Goal: Transaction & Acquisition: Obtain resource

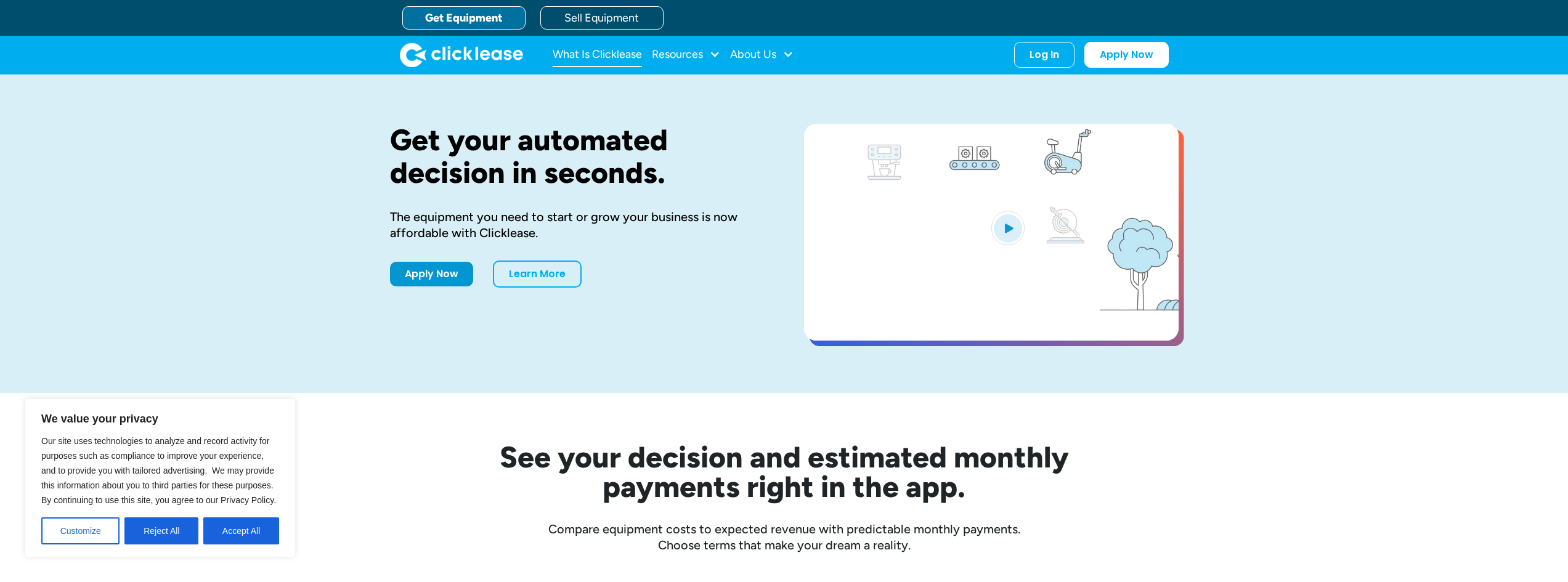
click at [600, 46] on link "What Is Clicklease" at bounding box center [597, 55] width 89 height 25
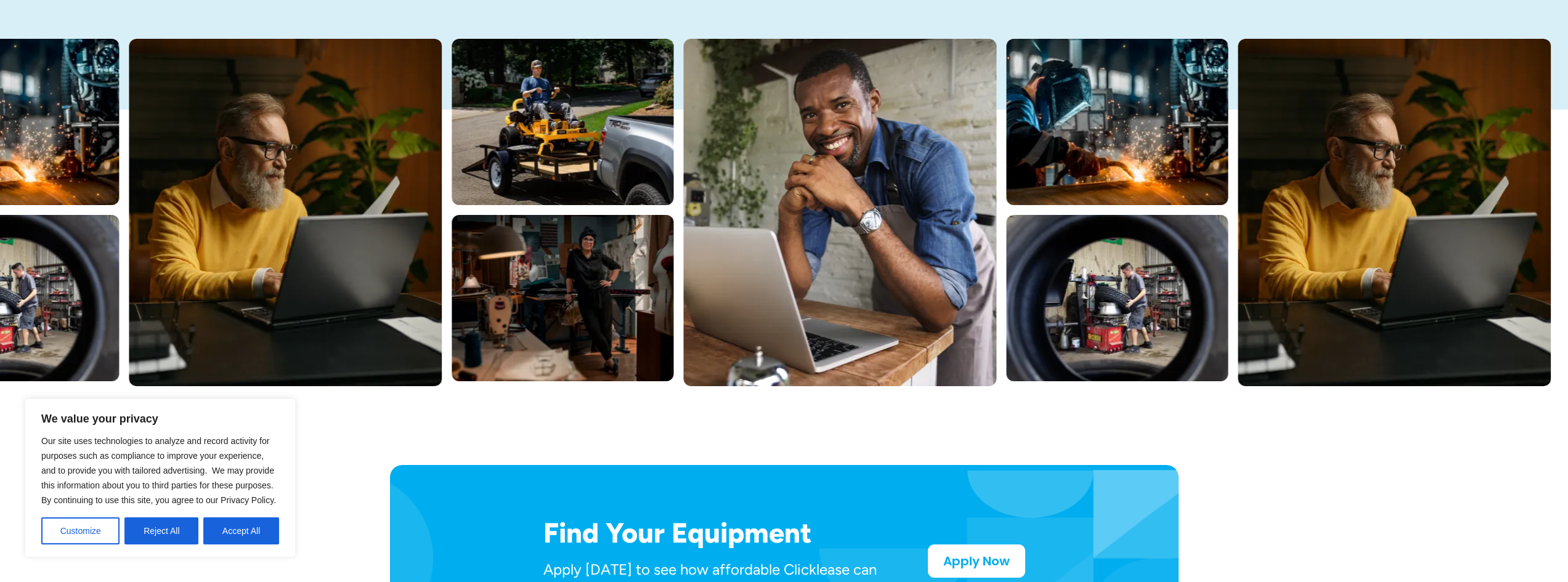
scroll to position [246, 0]
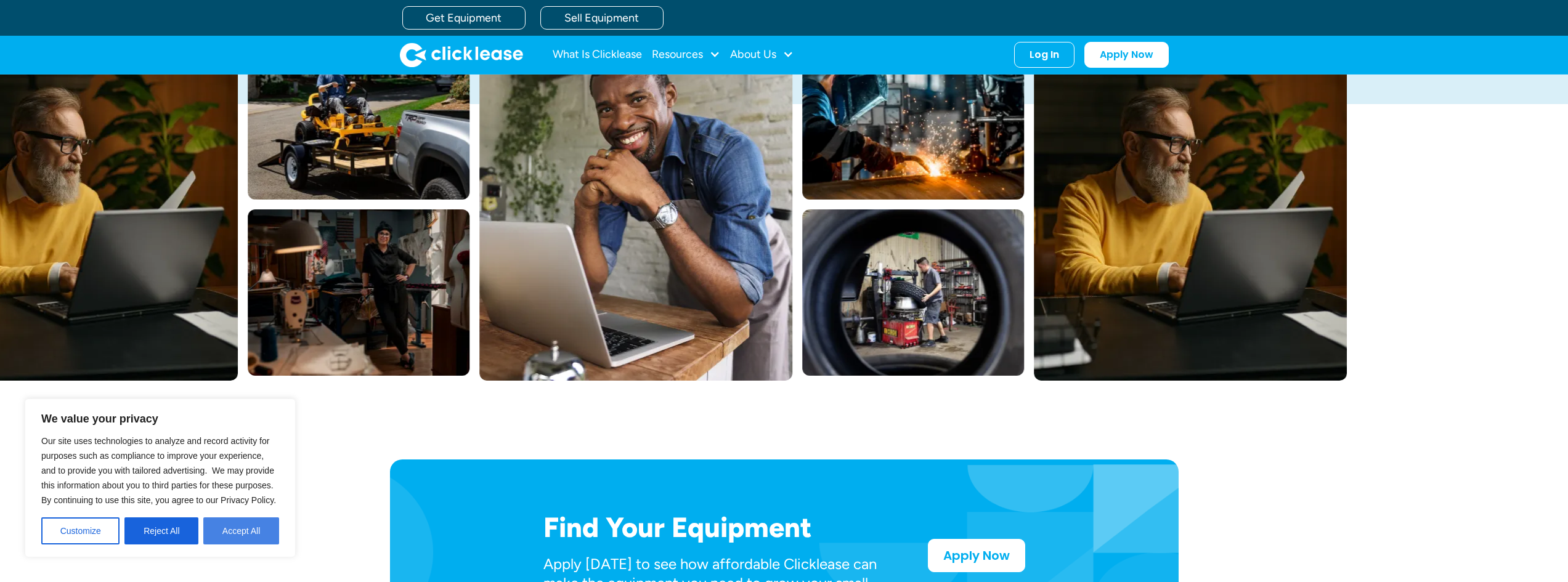
click at [220, 531] on button "Accept All" at bounding box center [241, 530] width 76 height 27
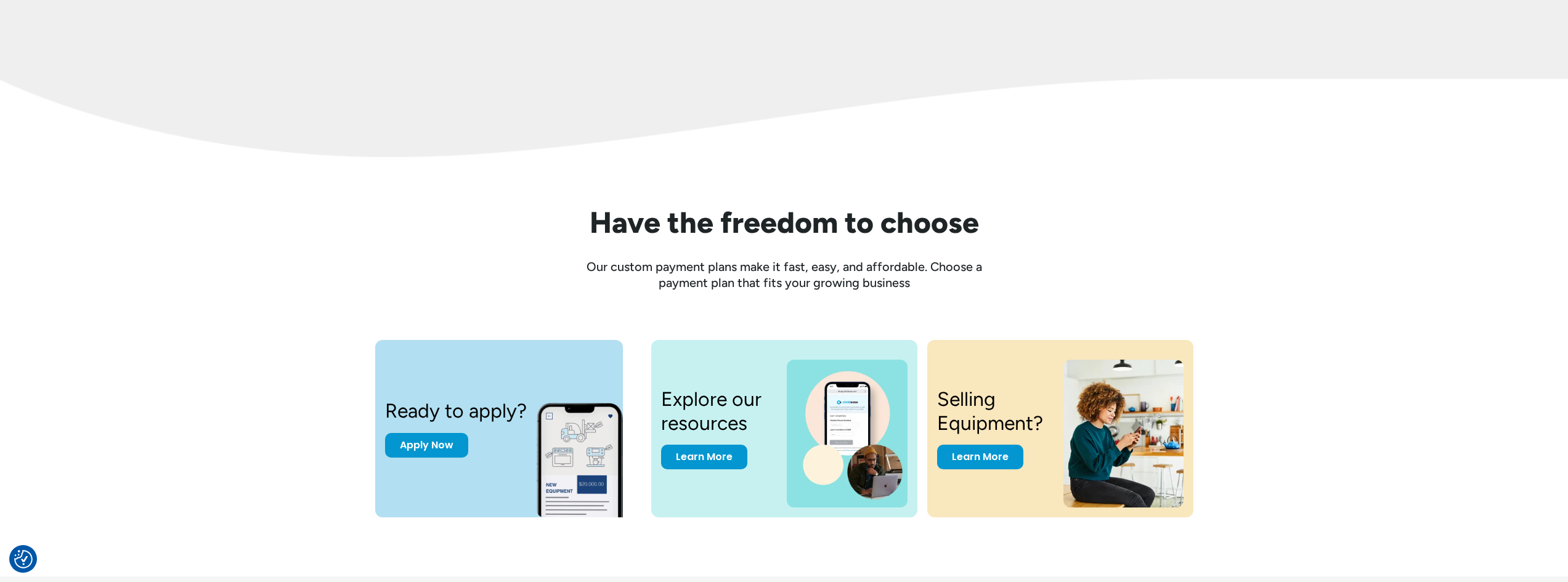
scroll to position [1715, 0]
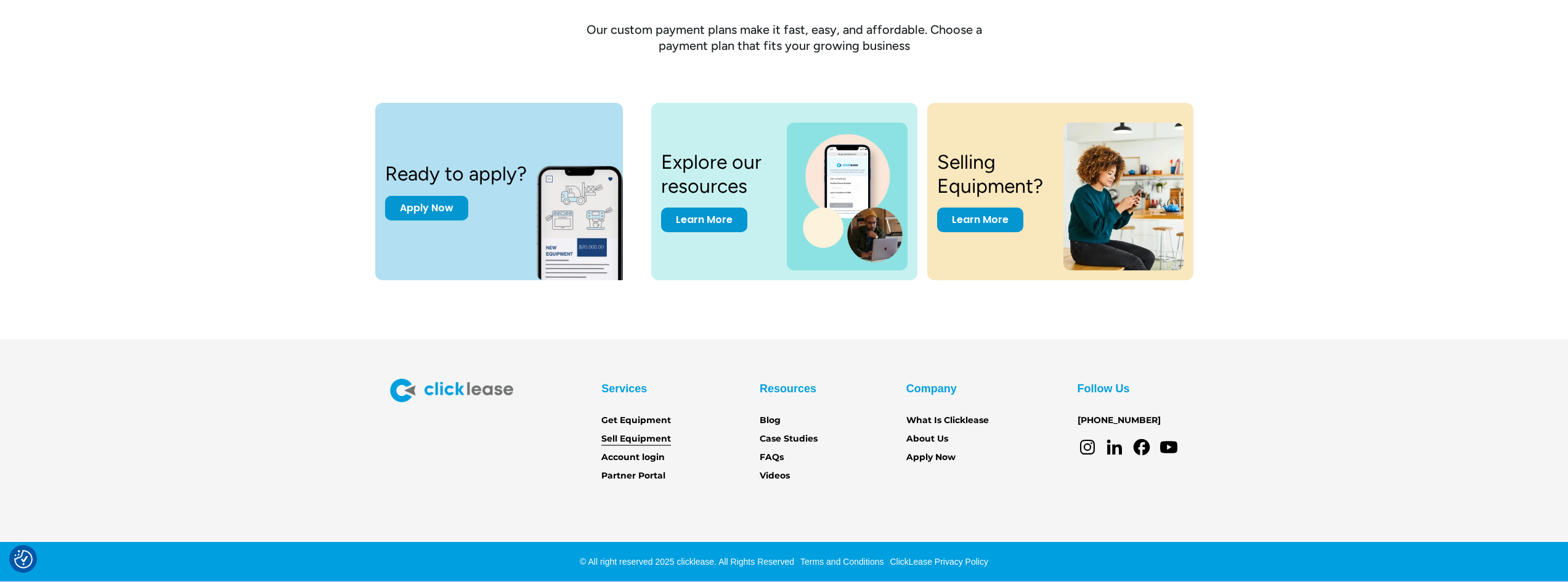
click at [624, 444] on link "Sell Equipment" at bounding box center [636, 439] width 70 height 13
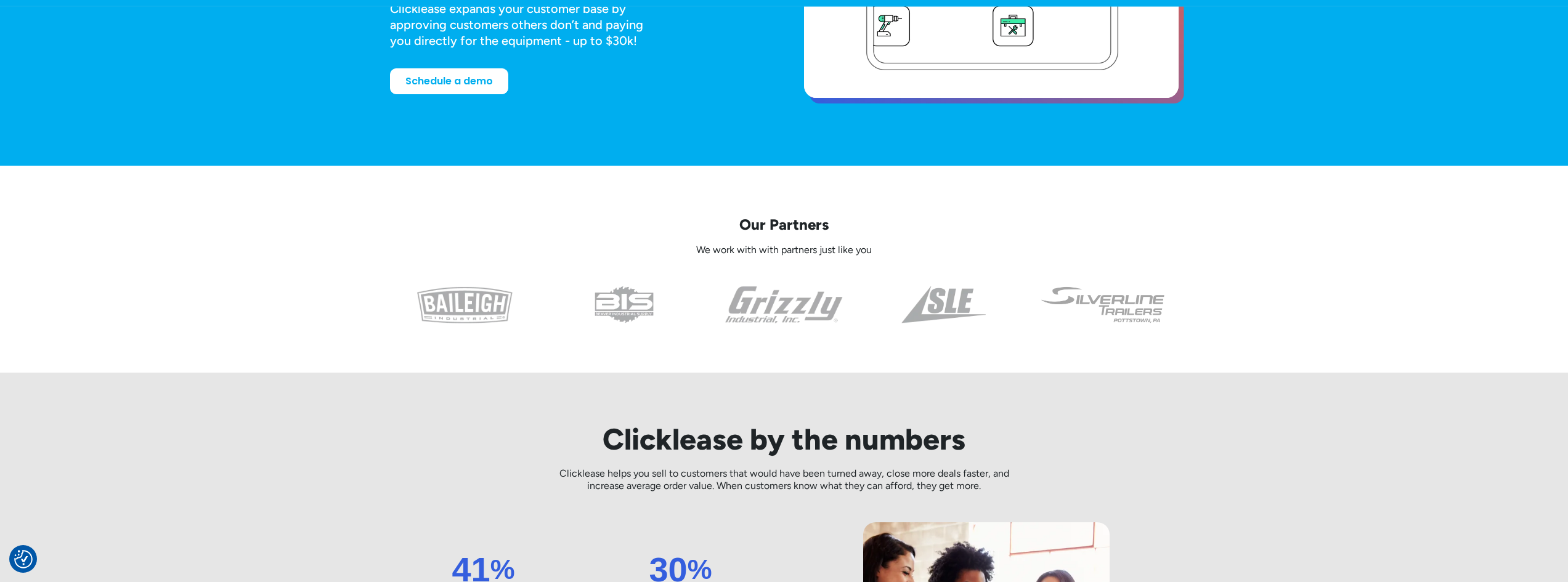
scroll to position [308, 0]
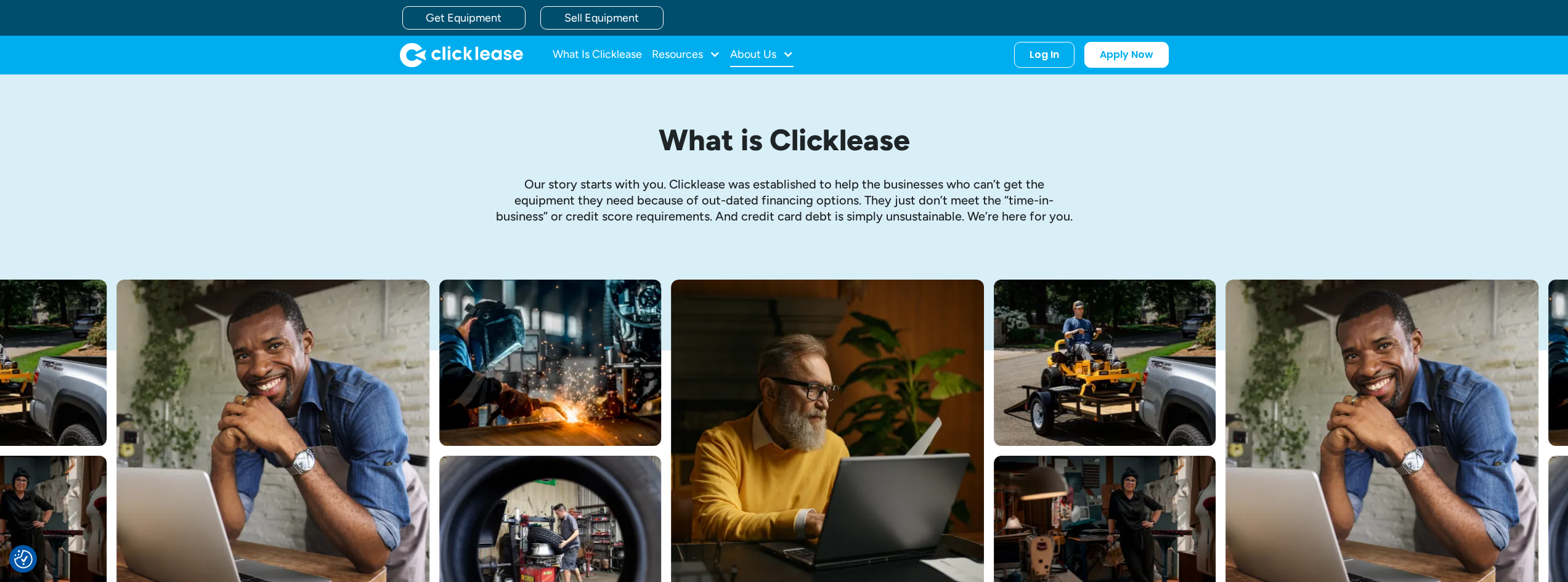
click at [778, 57] on div "About Us" at bounding box center [762, 55] width 64 height 25
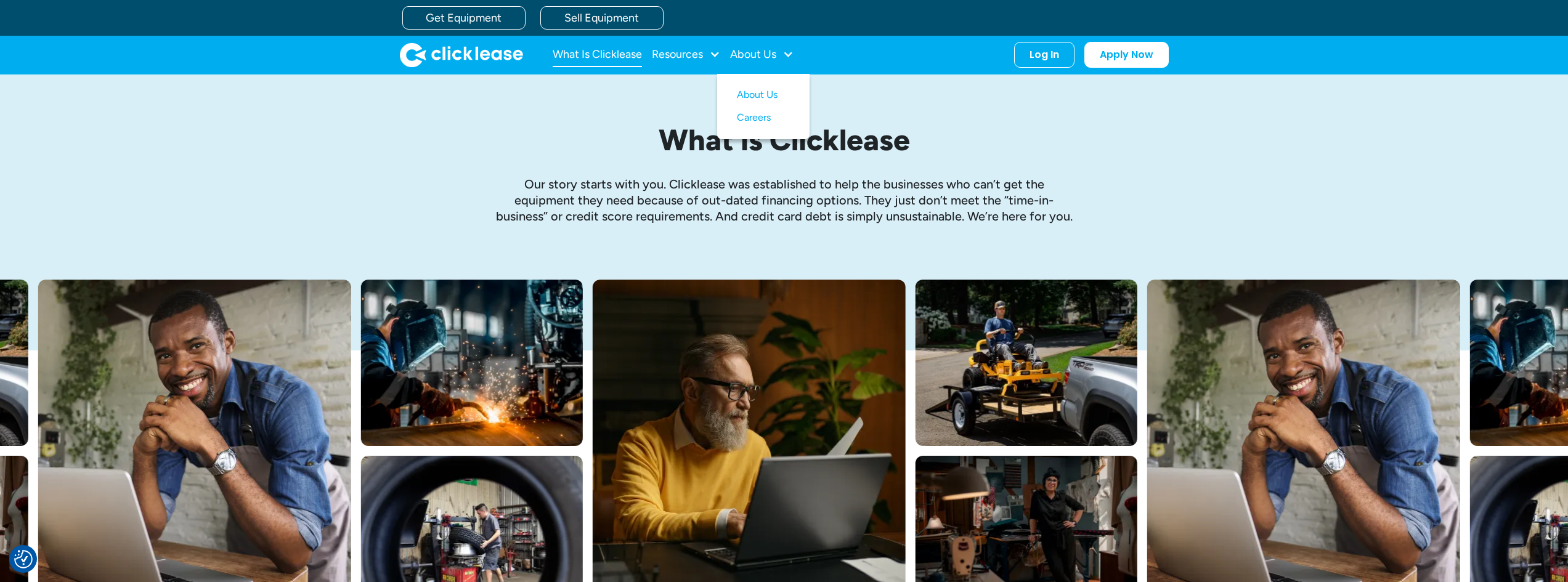
click at [627, 44] on link "What Is Clicklease" at bounding box center [597, 55] width 89 height 25
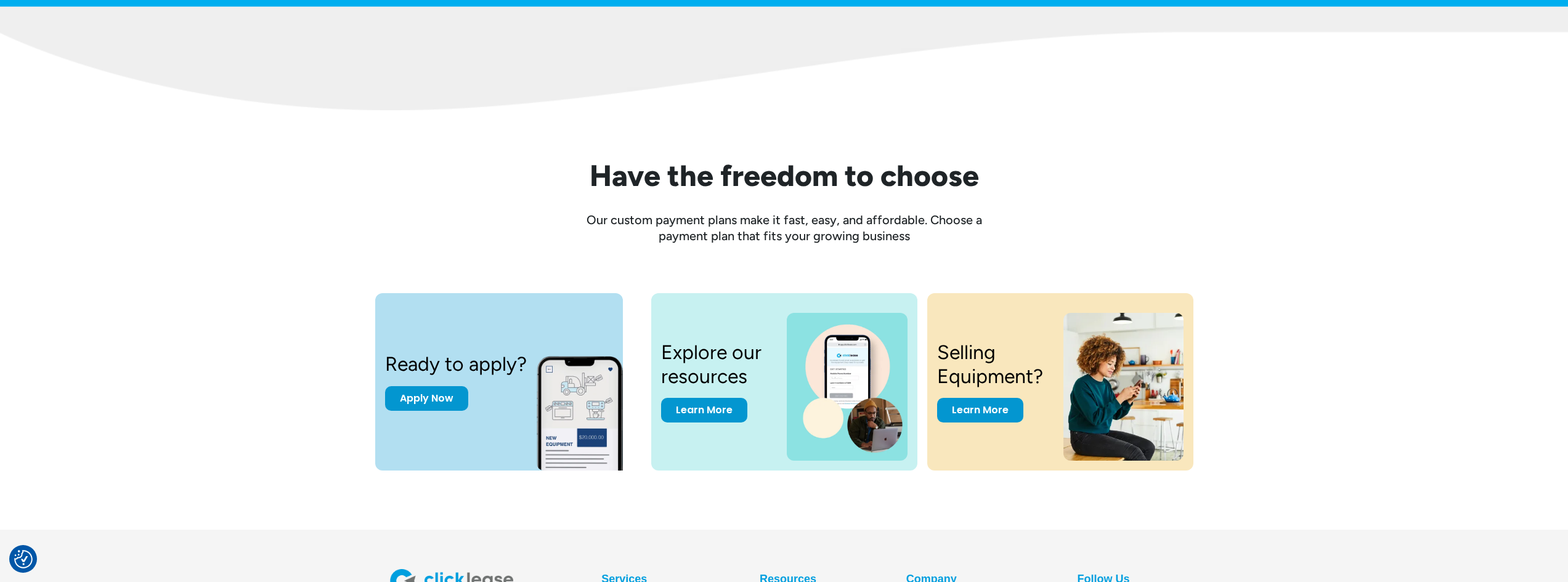
scroll to position [1653, 0]
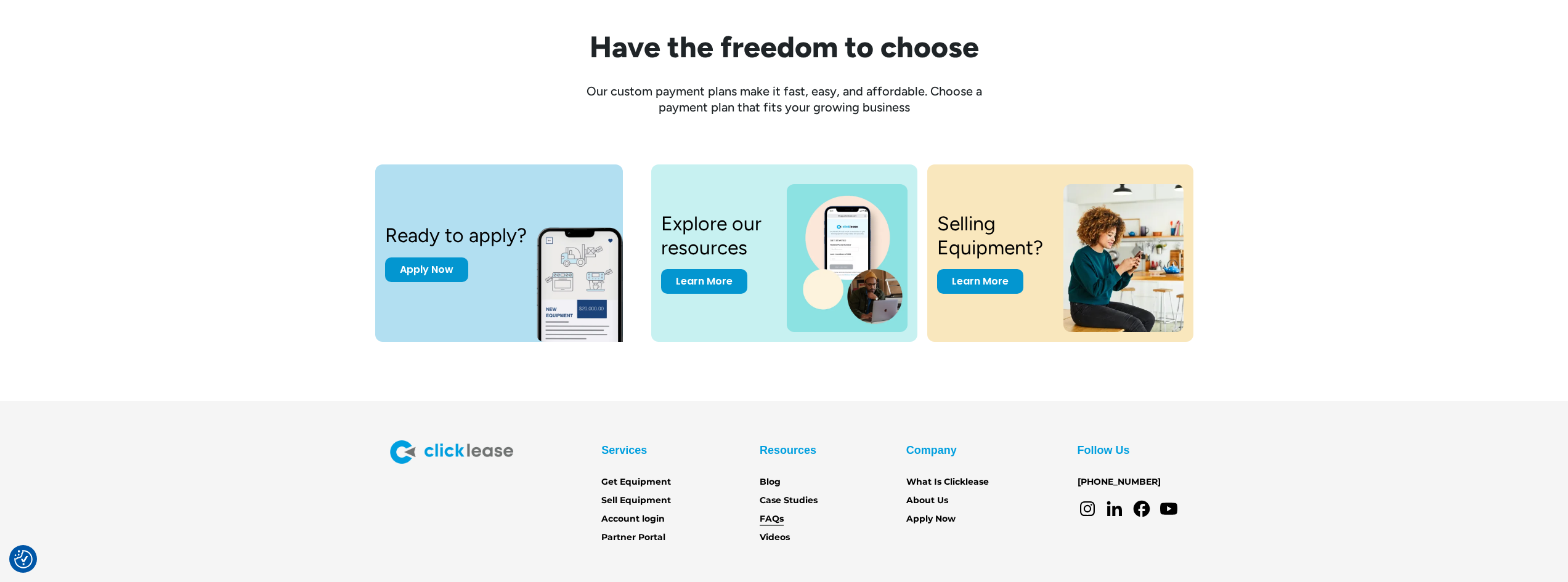
click at [771, 519] on link "FAQs" at bounding box center [771, 519] width 24 height 13
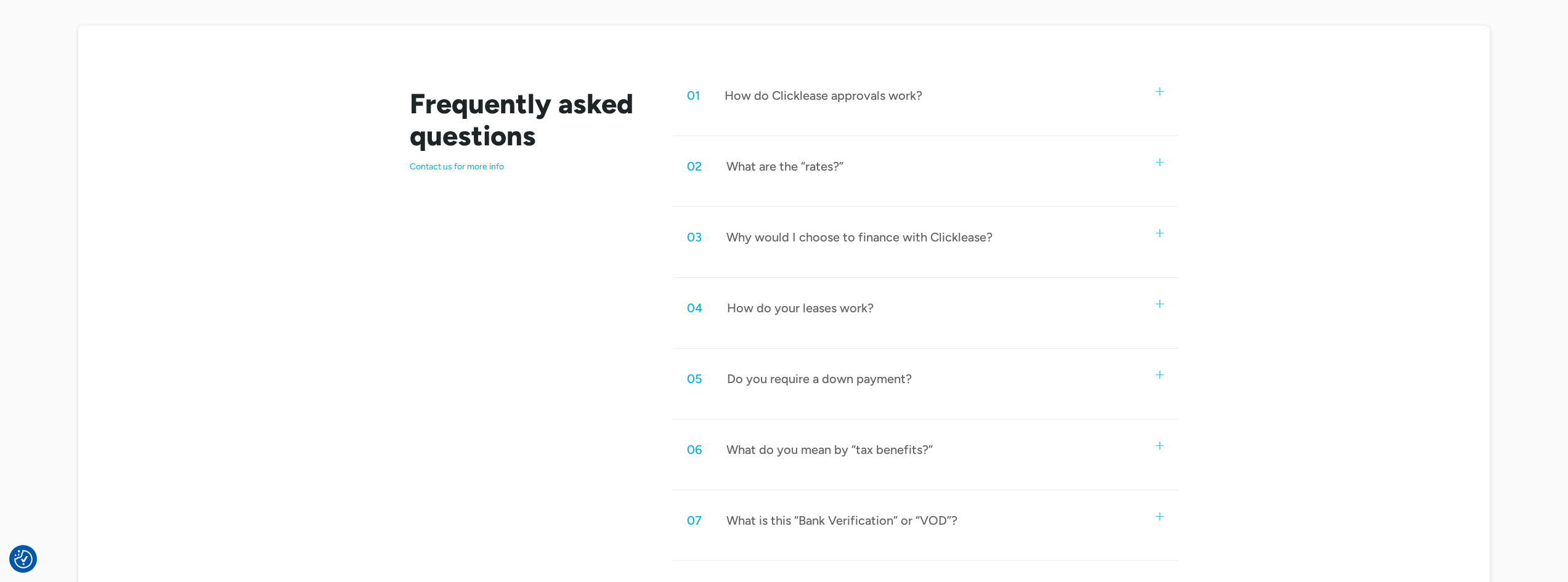
scroll to position [616, 0]
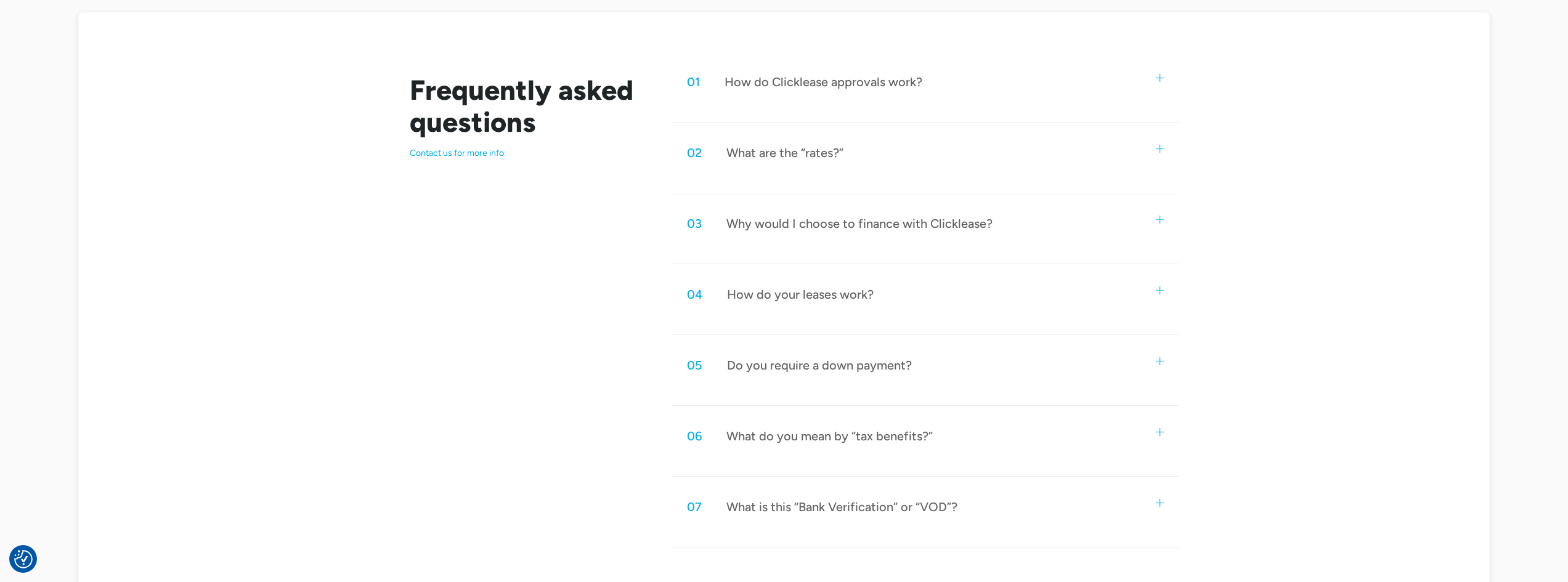
click at [806, 292] on div "How do your leases work?" at bounding box center [800, 294] width 147 height 16
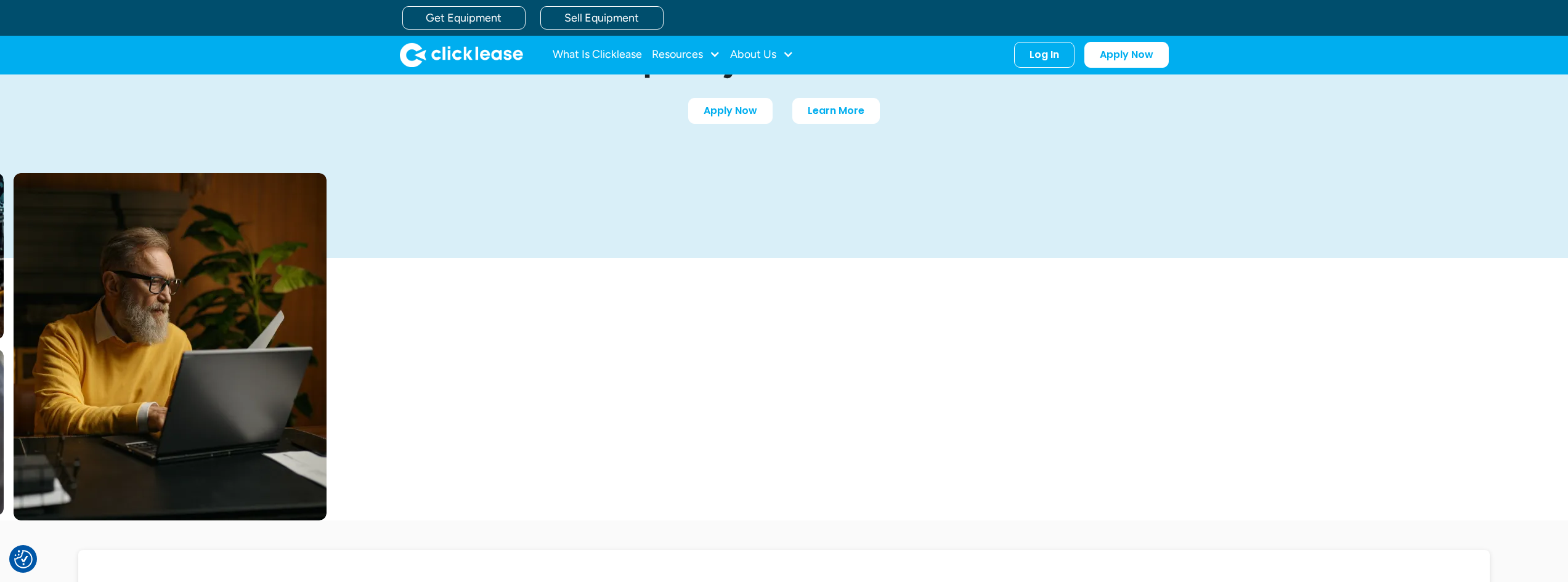
scroll to position [0, 0]
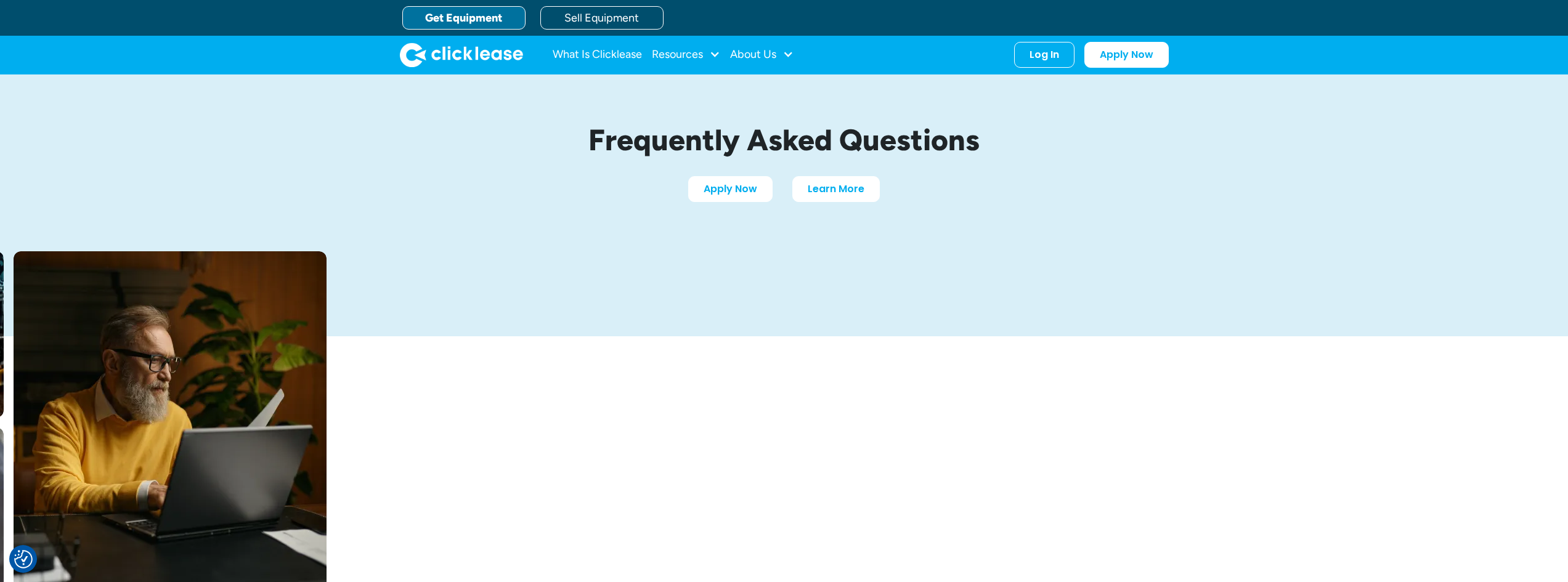
click at [487, 10] on link "Get Equipment" at bounding box center [464, 17] width 123 height 23
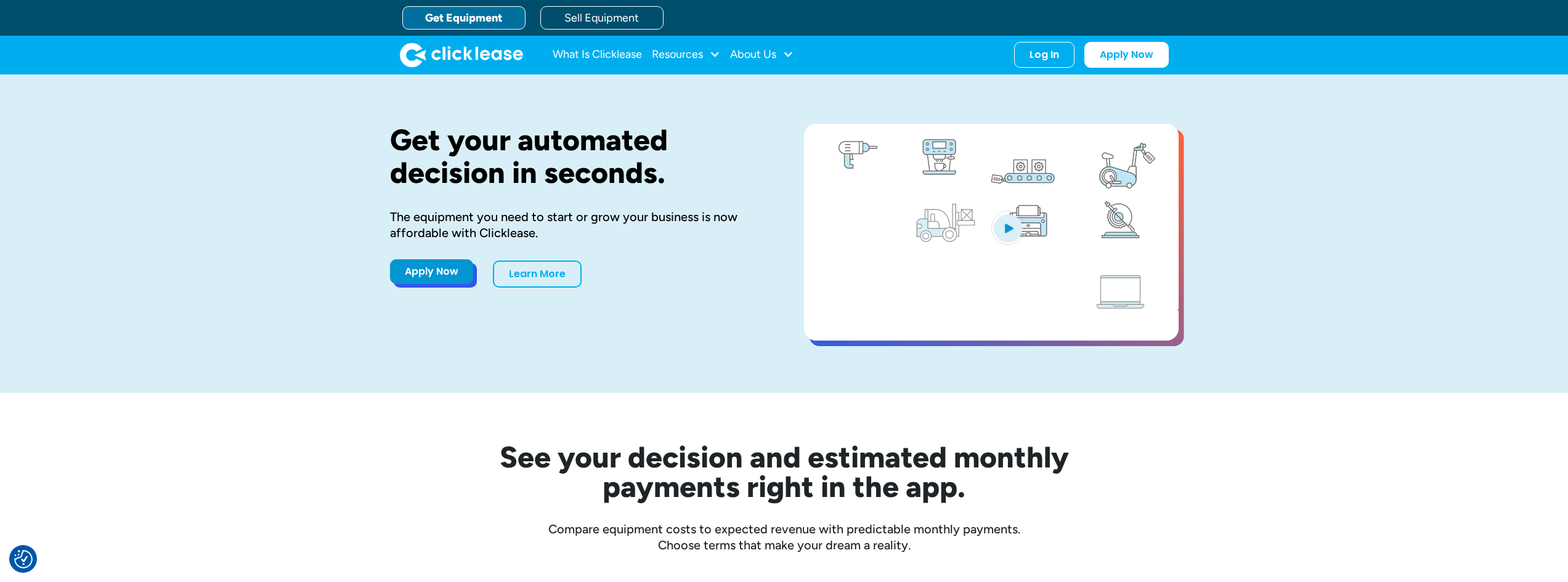
click at [438, 274] on link "Apply Now" at bounding box center [431, 271] width 83 height 25
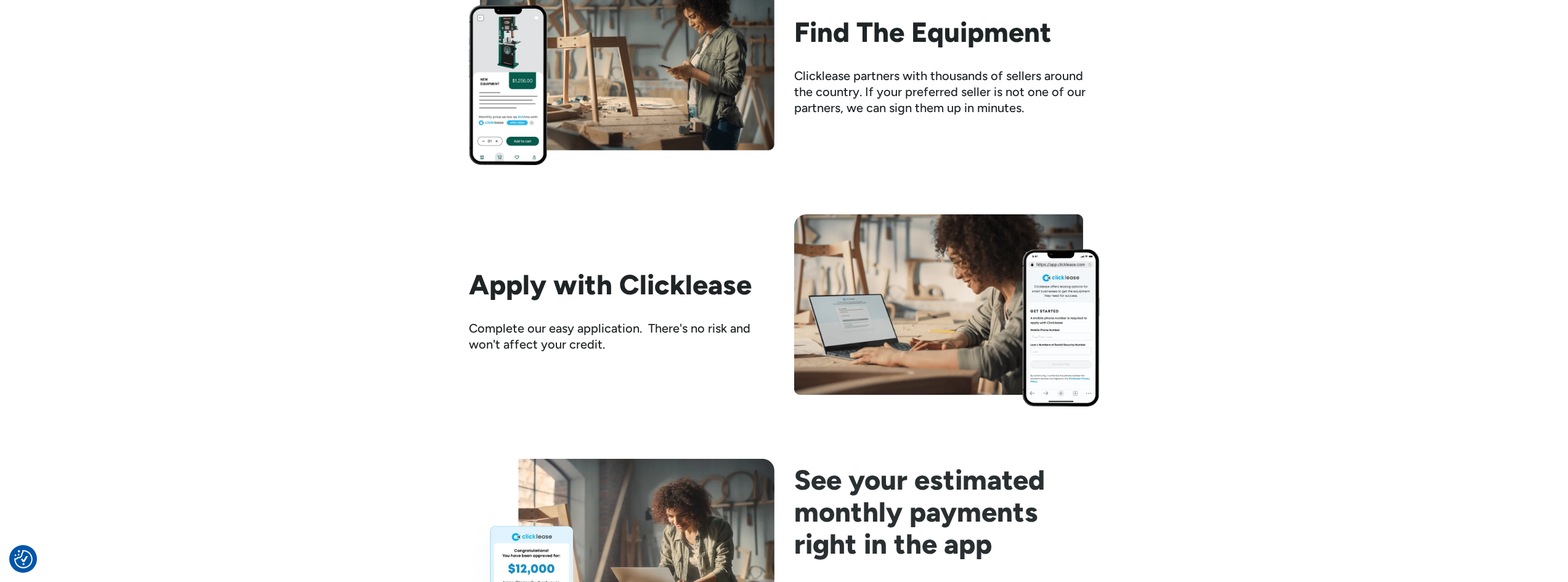
scroll to position [1108, 0]
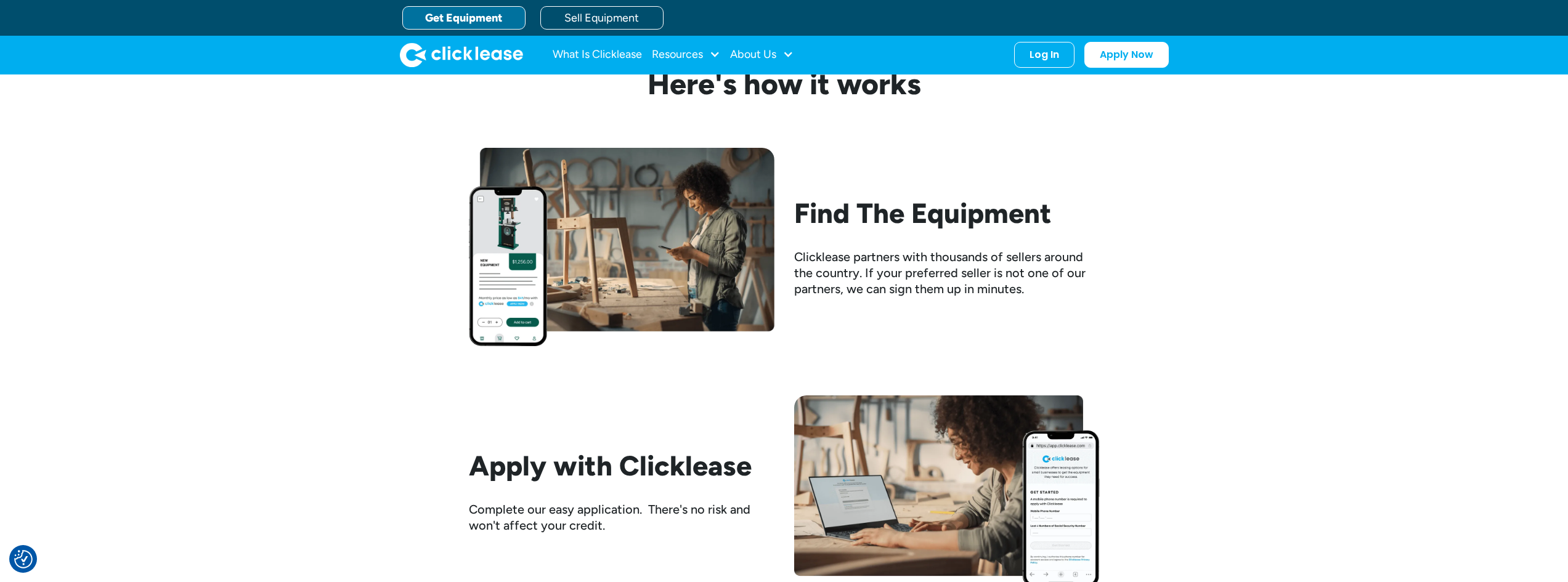
click at [715, 275] on img at bounding box center [621, 246] width 306 height 198
click at [528, 306] on img at bounding box center [621, 246] width 306 height 198
click at [652, 297] on img at bounding box center [621, 246] width 306 height 198
click at [832, 231] on div "Find The Equipment Clicklease partners with thousands of sellers around the cou…" at bounding box center [947, 246] width 306 height 100
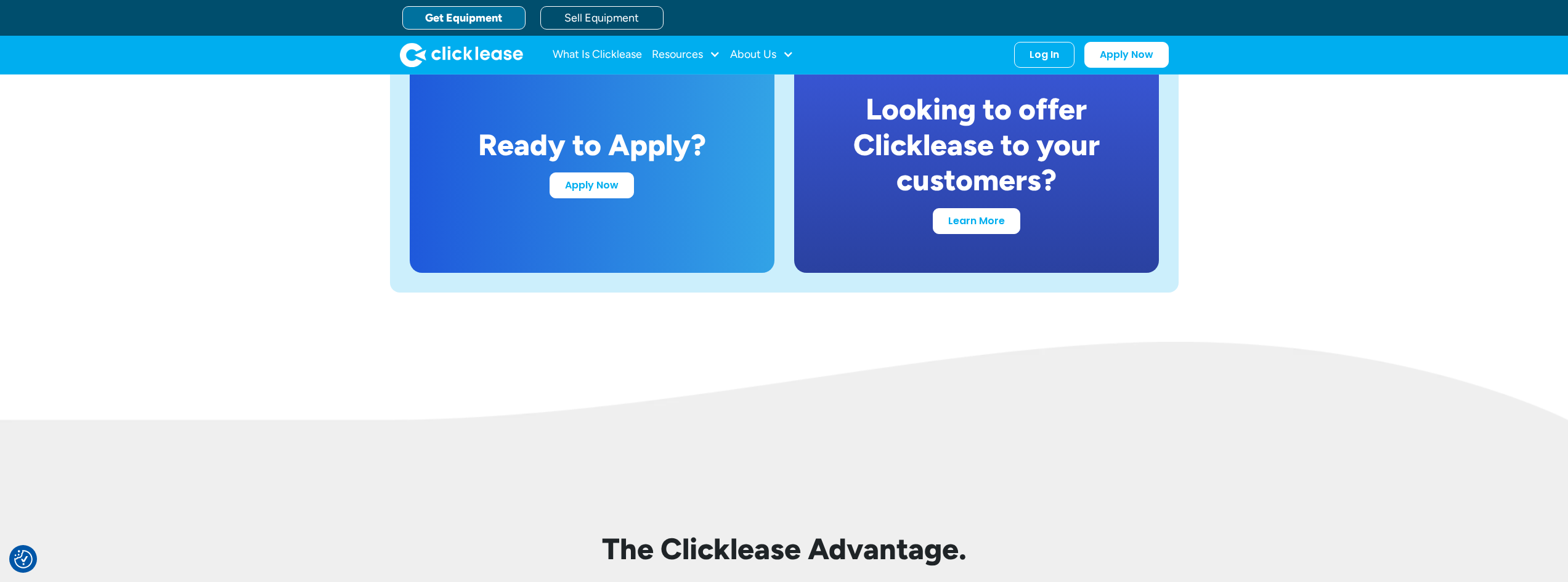
scroll to position [1986, 0]
